Goal: Ask a question

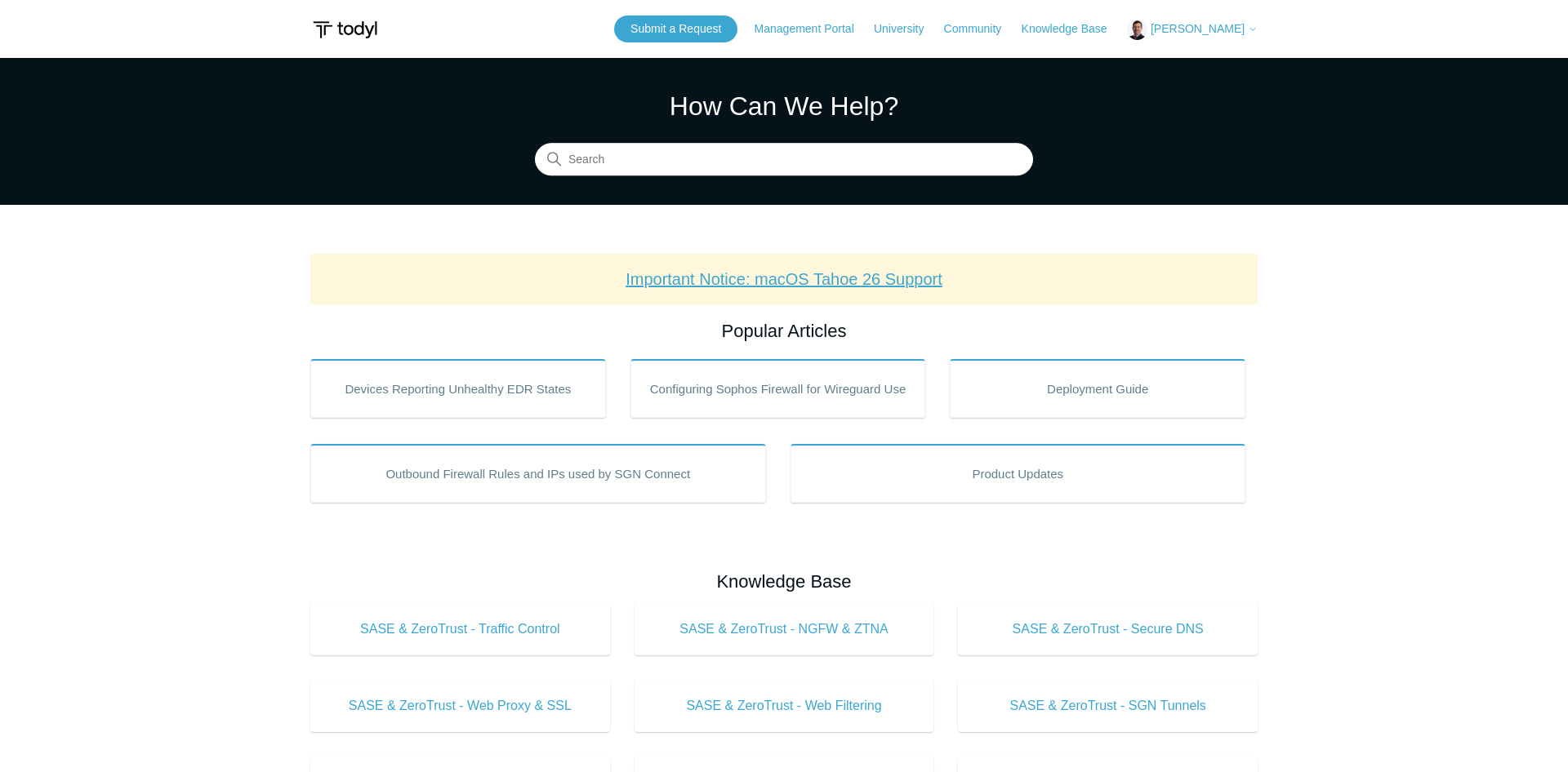
click at [790, 275] on link "Important Notice: macOS Tahoe 26 Support" at bounding box center [783, 279] width 317 height 18
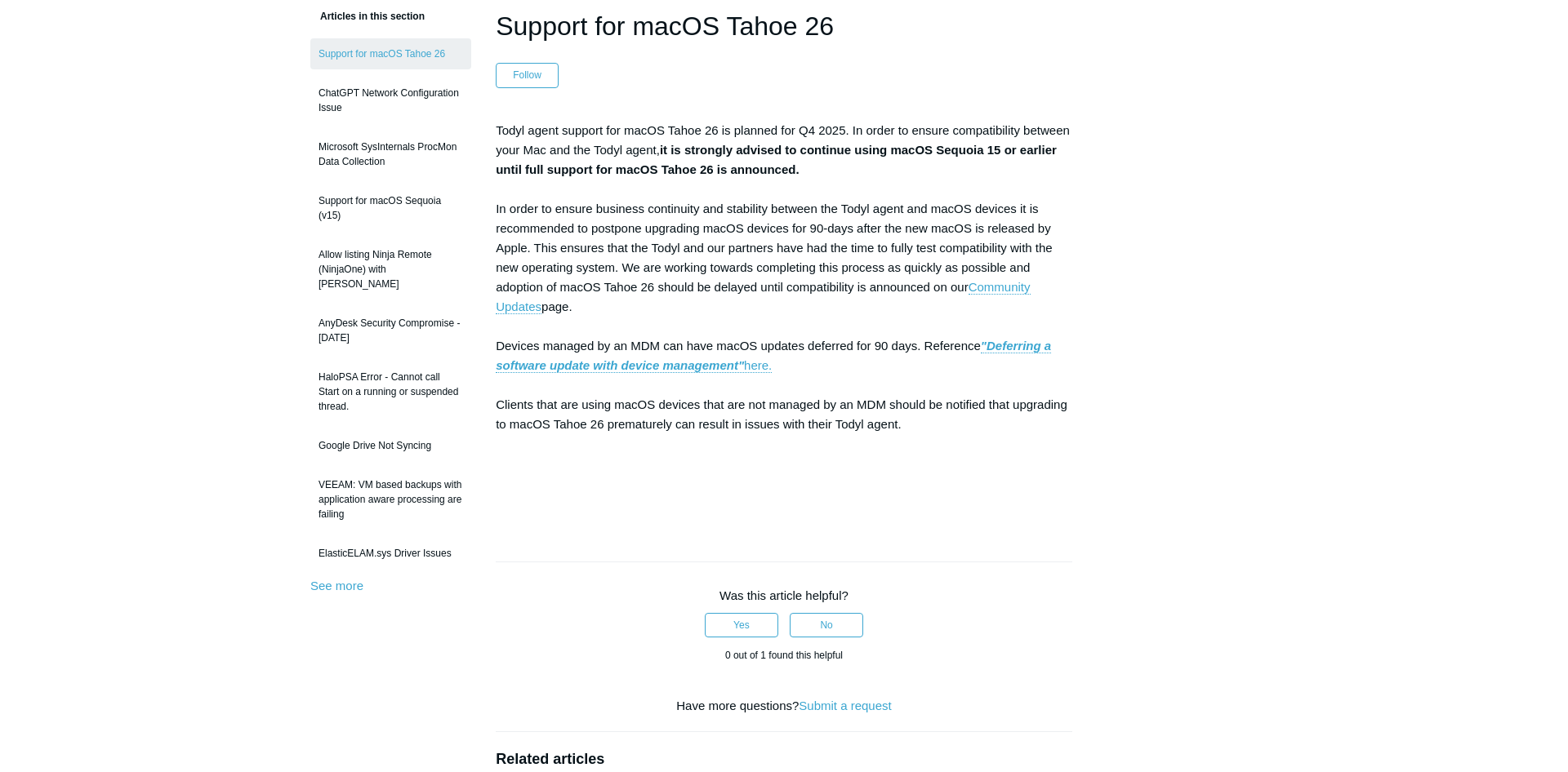
scroll to position [138, 0]
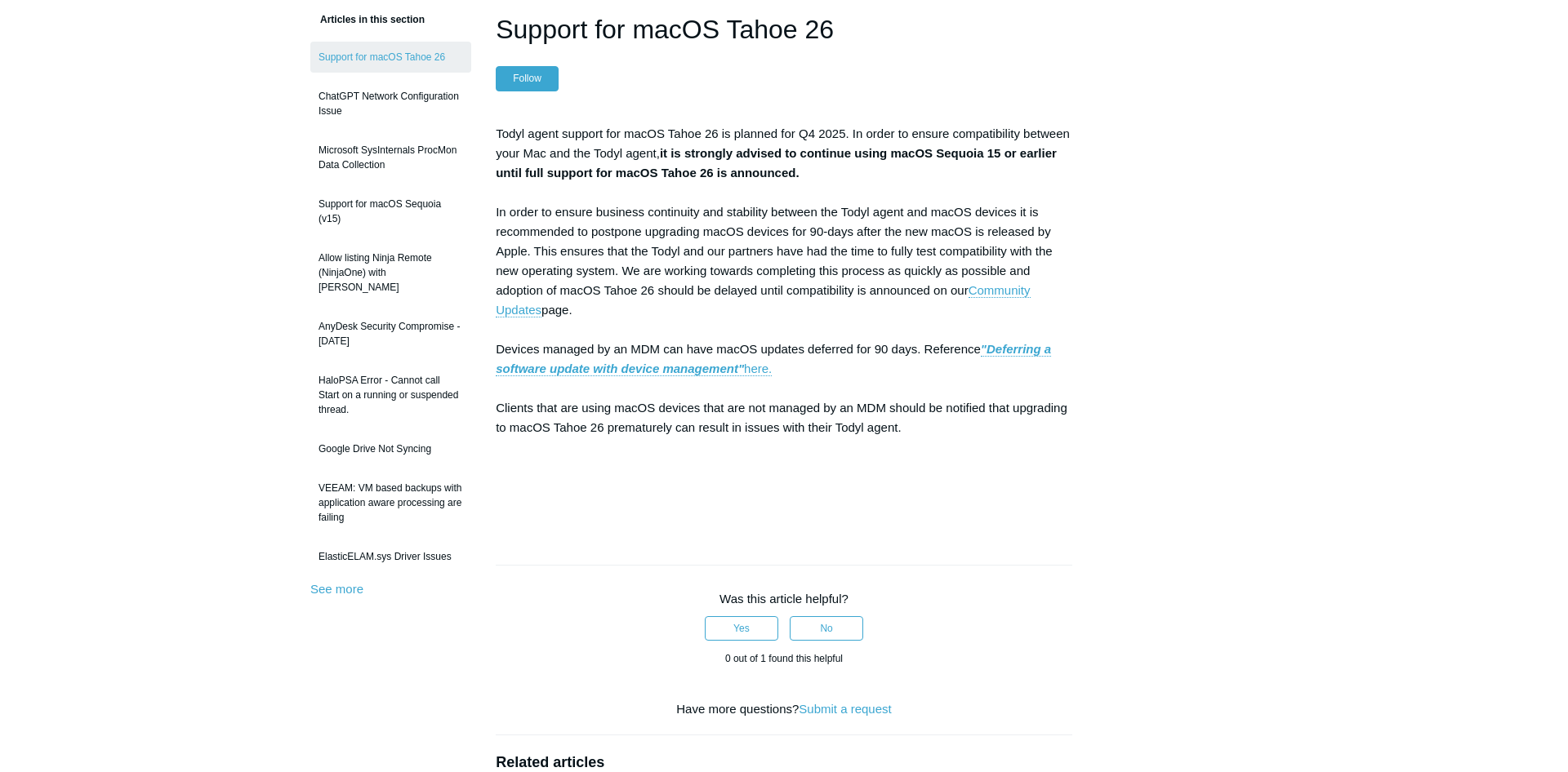
click at [553, 73] on button "Follow" at bounding box center [527, 78] width 62 height 24
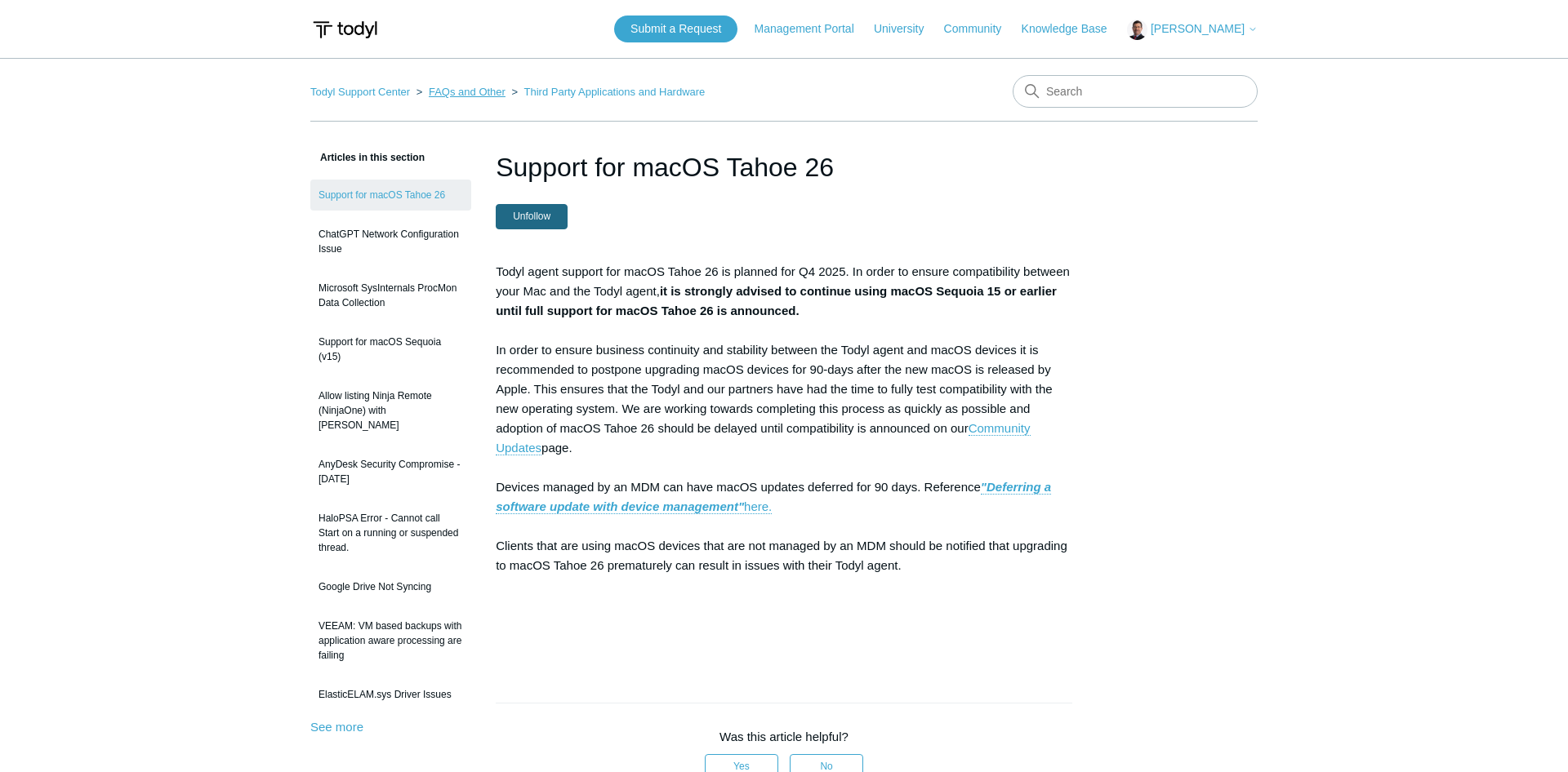
scroll to position [1, 0]
click at [372, 89] on link "Todyl Support Center" at bounding box center [360, 91] width 100 height 12
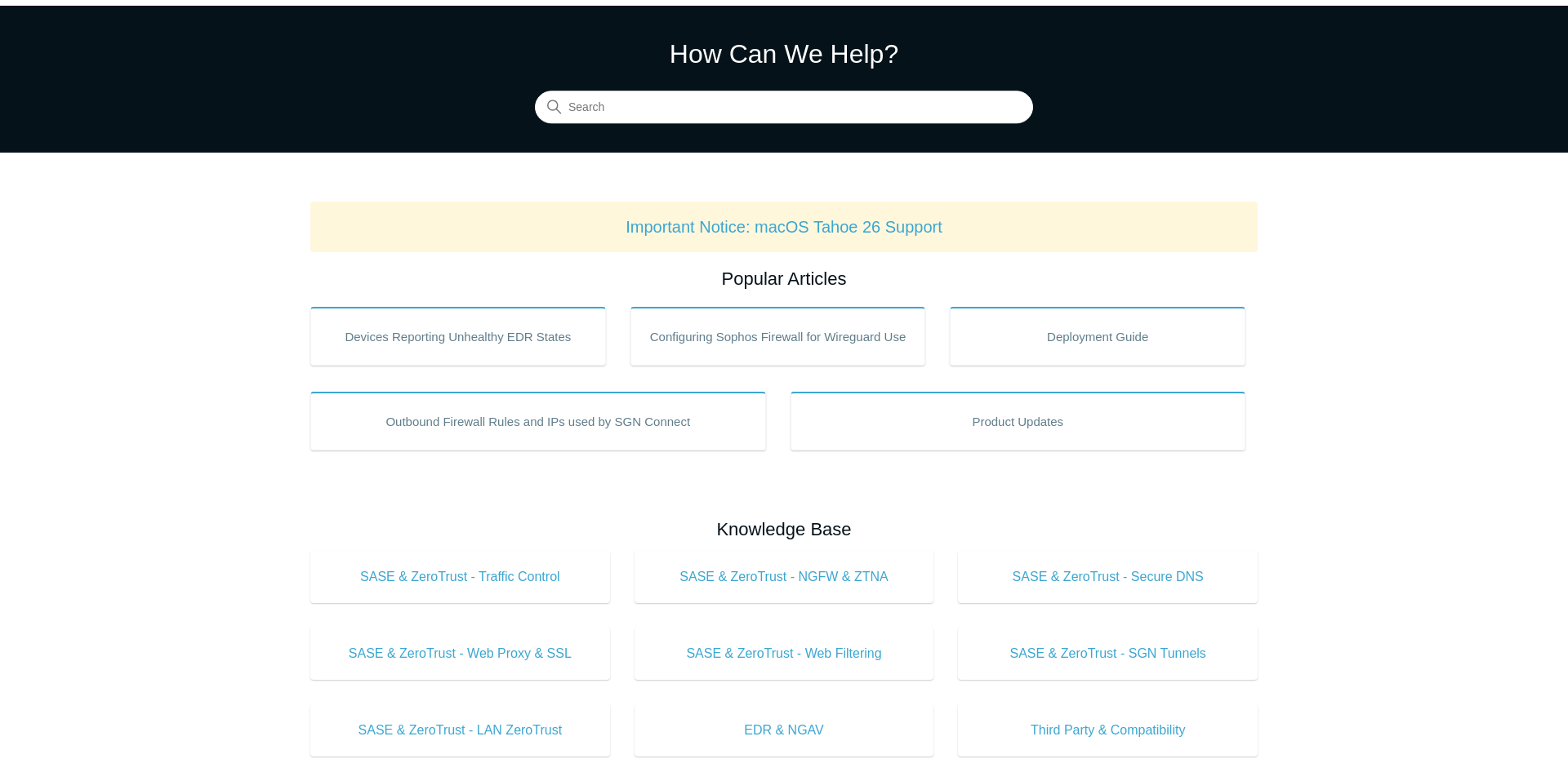
scroll to position [89, 0]
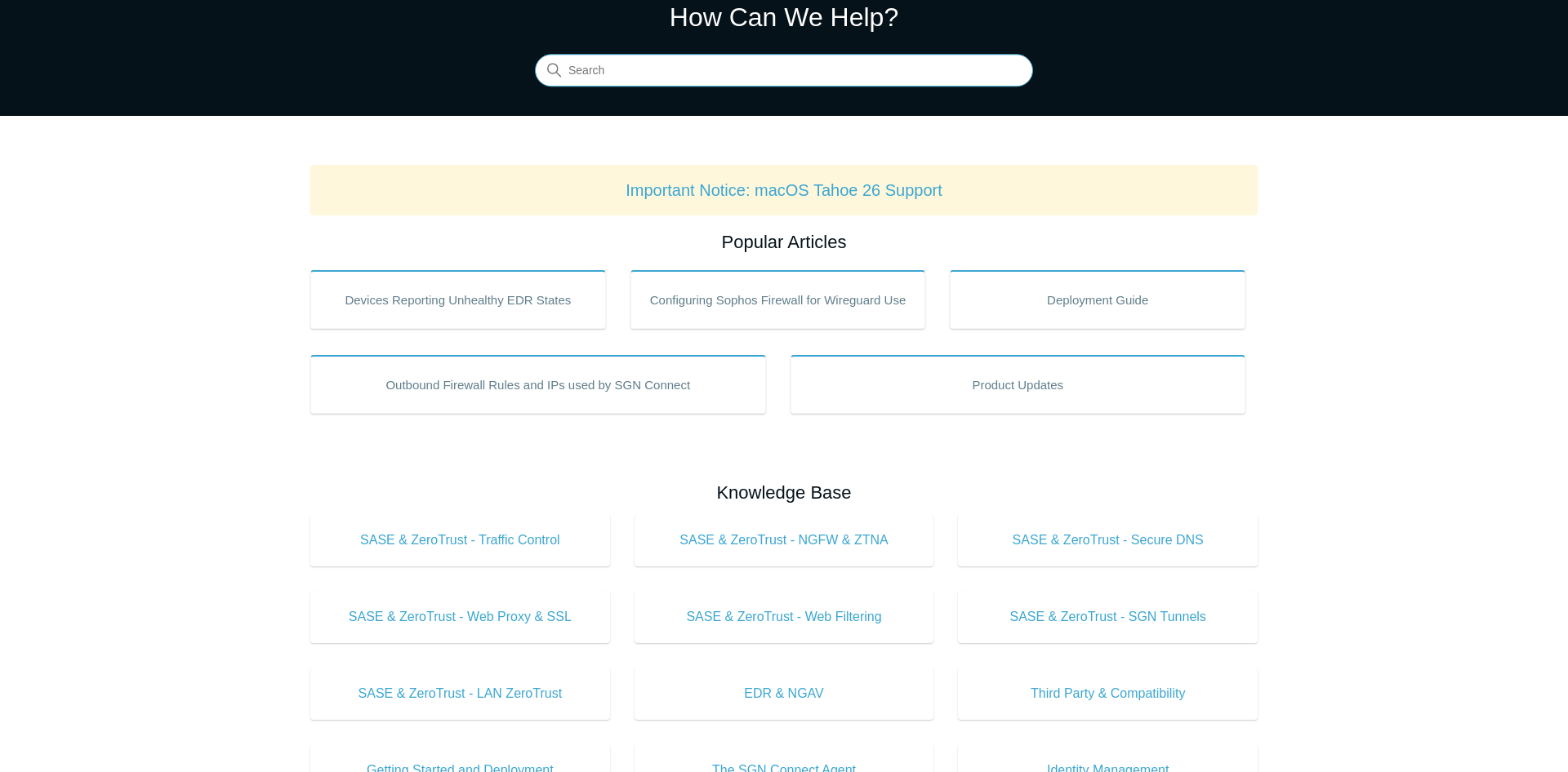
click at [717, 77] on input "Search" at bounding box center [784, 70] width 498 height 33
type input "ios26"
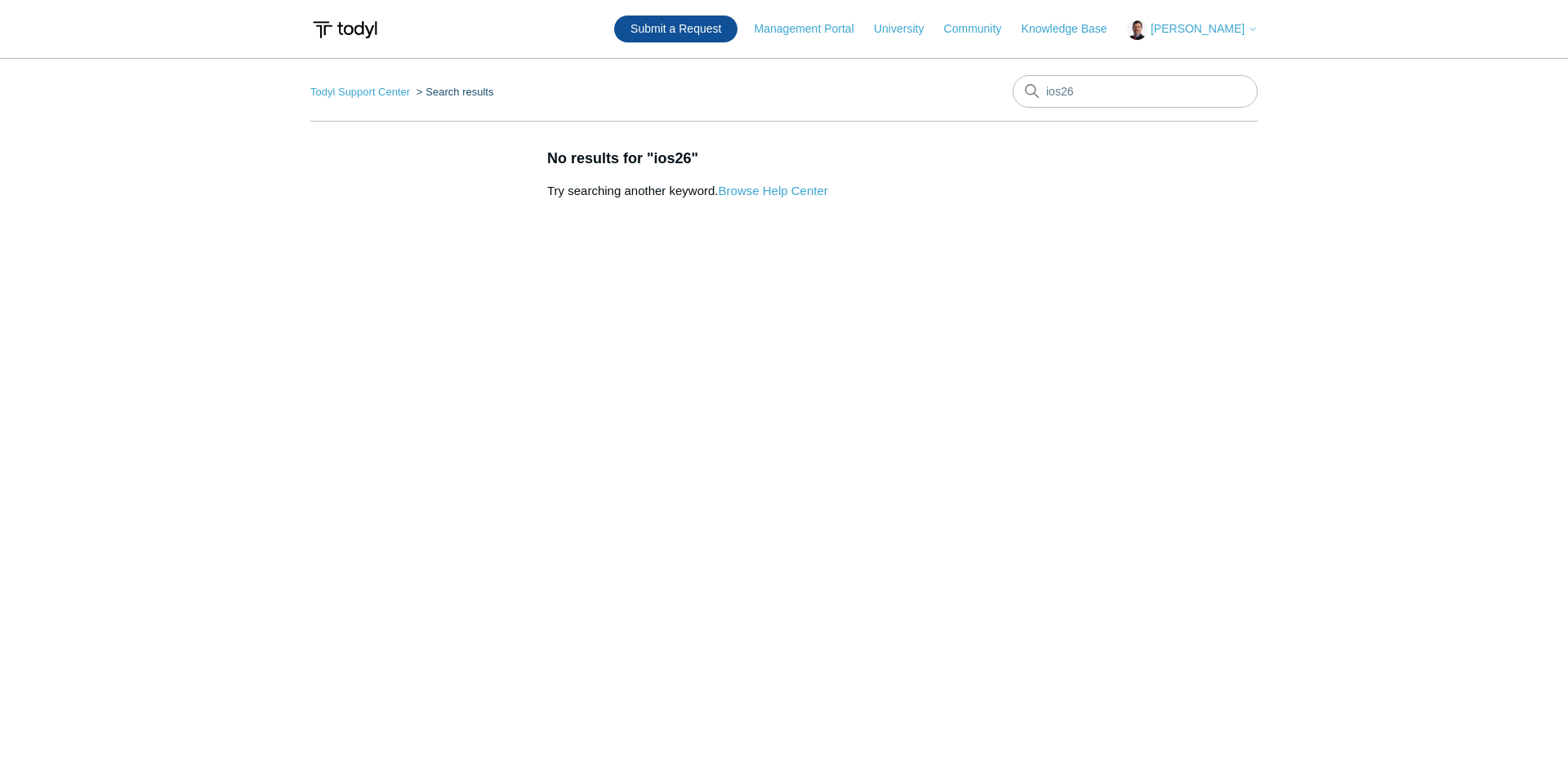
click at [705, 29] on link "Submit a Request" at bounding box center [675, 29] width 123 height 27
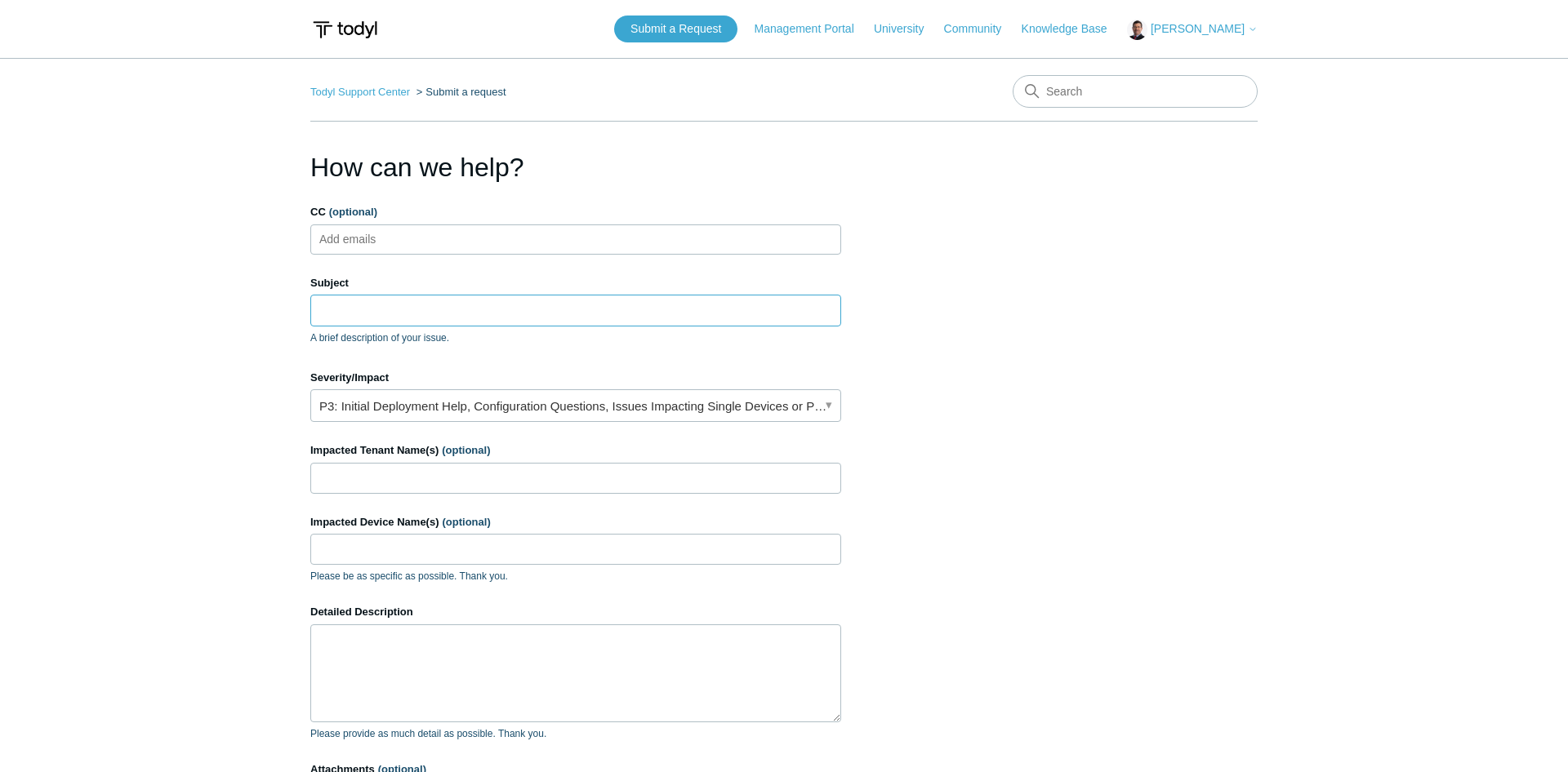
click at [414, 310] on input "Subject" at bounding box center [575, 309] width 531 height 31
type input "iOS26"
click at [397, 472] on input "Impacted Tenant Name(s) (optional)" at bounding box center [575, 478] width 531 height 31
click at [393, 637] on textarea "Detailed Description" at bounding box center [575, 673] width 531 height 98
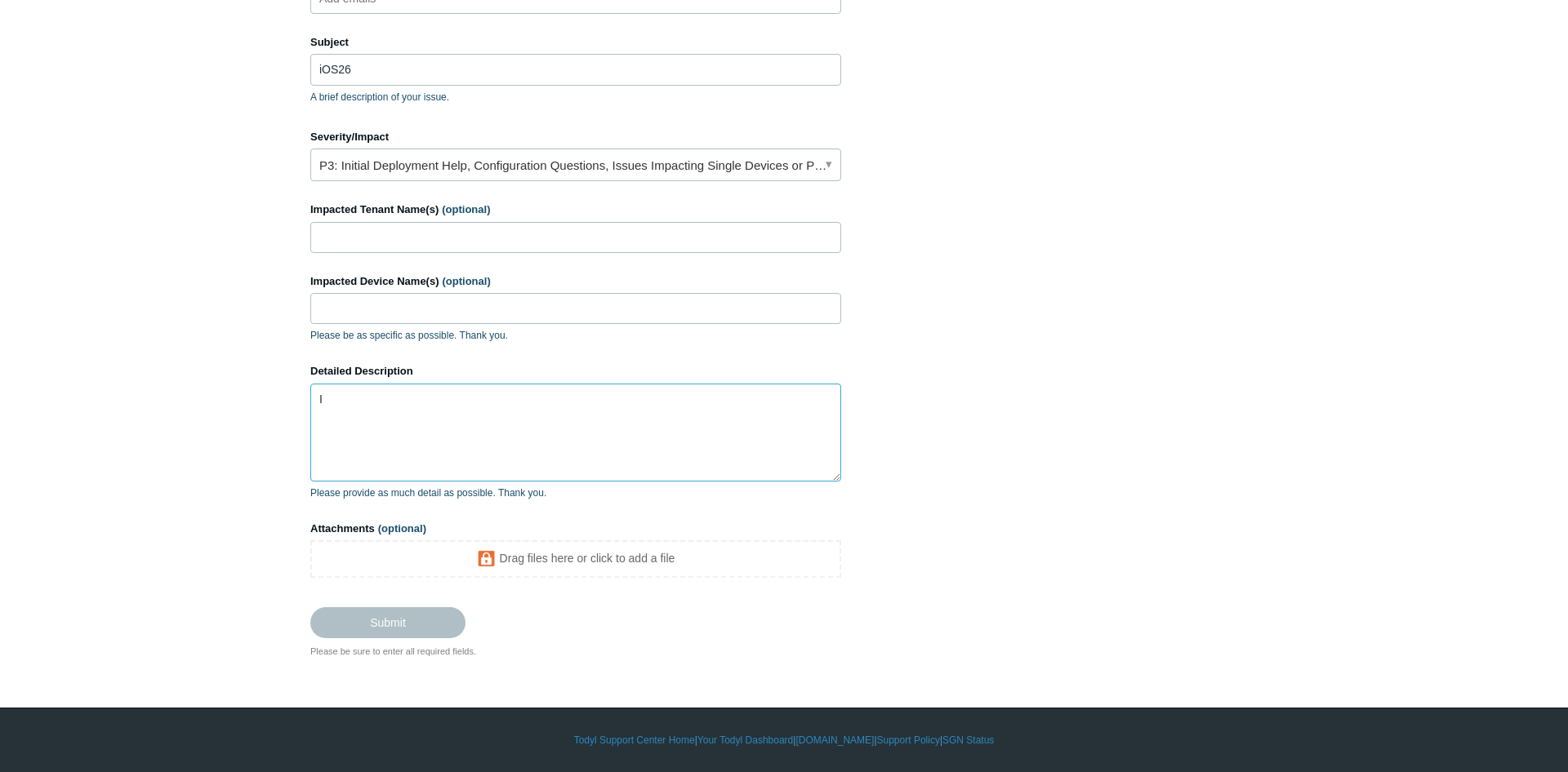
scroll to position [220, 0]
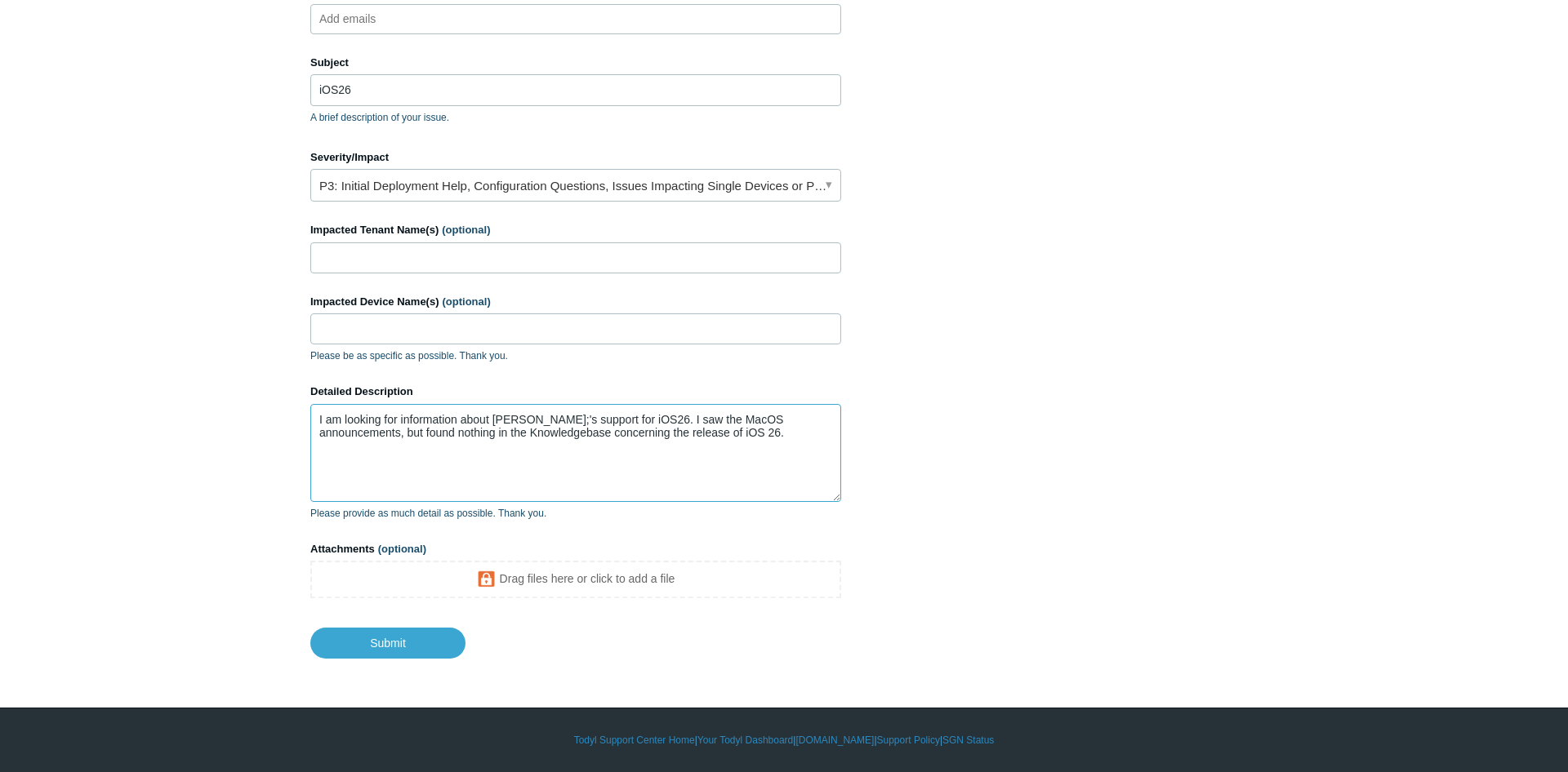
drag, startPoint x: 524, startPoint y: 420, endPoint x: 557, endPoint y: 445, distance: 41.4
click at [524, 420] on textarea "I am looking for information about Tody;'s support for iOS26. I saw the MacOS a…" at bounding box center [575, 453] width 531 height 98
click at [432, 429] on textarea "I am looking for information about Tody's support for iOS26. I saw the MacOS an…" at bounding box center [575, 453] width 531 height 98
type textarea "I am looking for information about Tody's support for iOS26. I saw the MacOS an…"
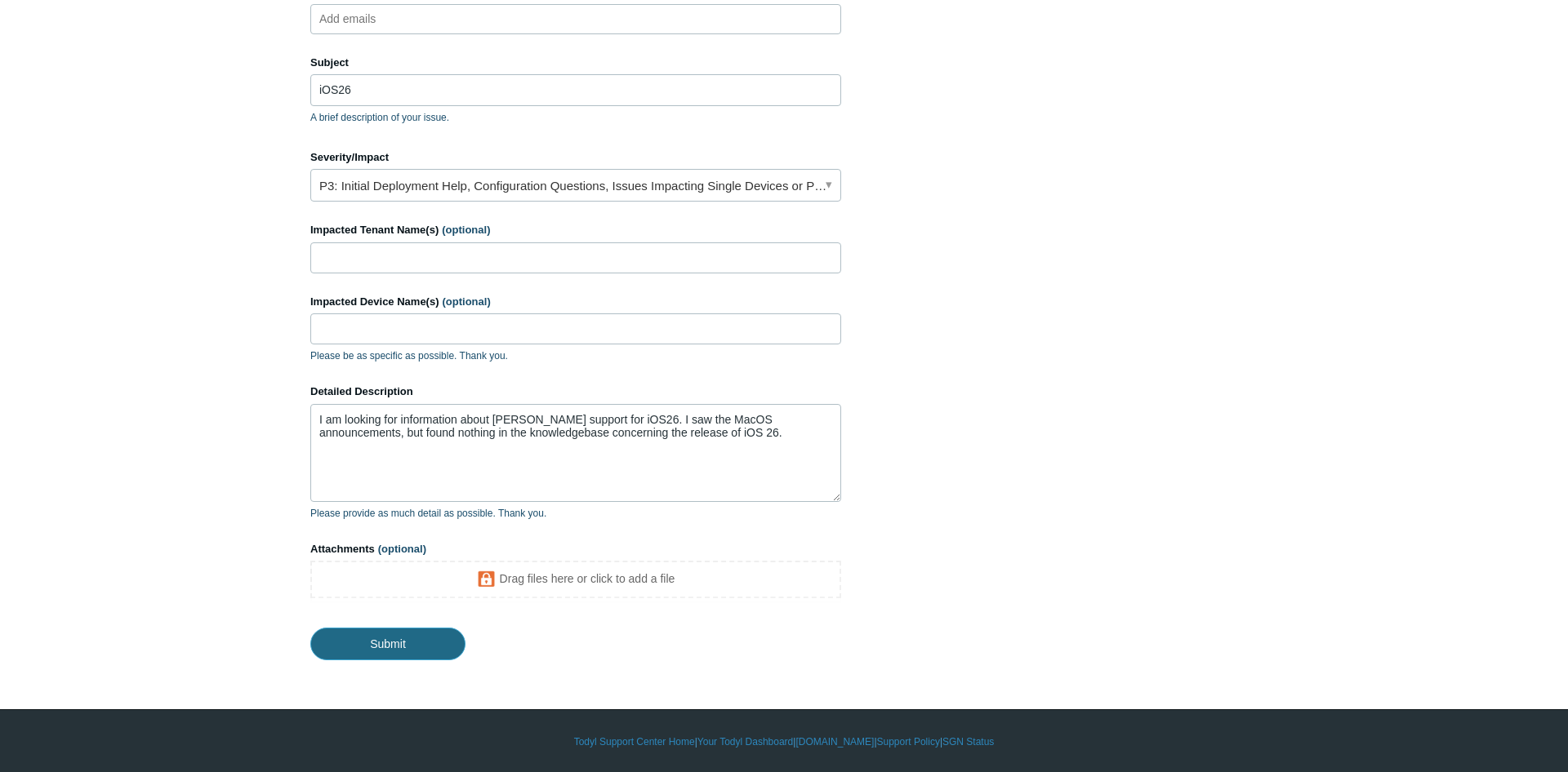
drag, startPoint x: 381, startPoint y: 633, endPoint x: 652, endPoint y: 489, distance: 306.9
click at [381, 633] on input "Submit" at bounding box center [388, 644] width 155 height 33
